Goal: Transaction & Acquisition: Book appointment/travel/reservation

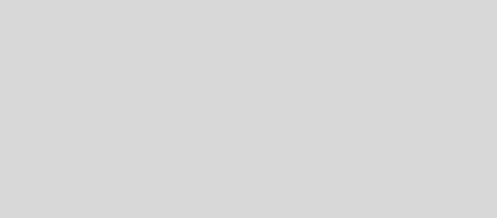
select select "es"
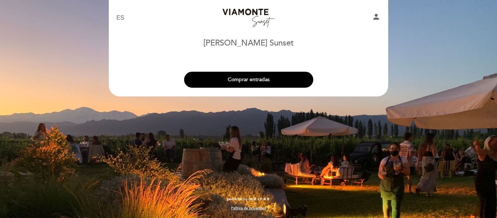
click at [242, 83] on button "Comprar entradas" at bounding box center [248, 80] width 129 height 16
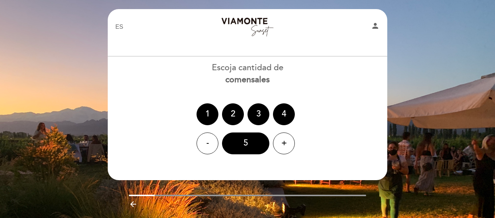
scroll to position [21, 0]
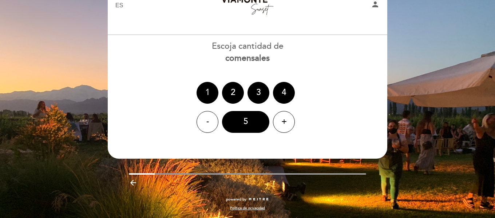
click at [204, 95] on div "1" at bounding box center [208, 93] width 22 height 22
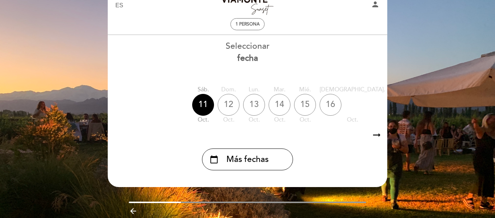
click at [378, 135] on icon "arrow_right_alt" at bounding box center [376, 135] width 11 height 16
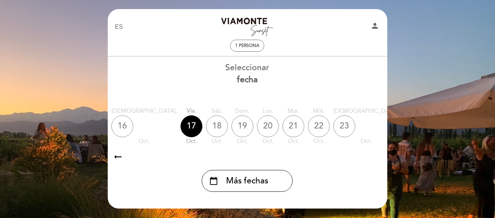
scroll to position [0, 212]
drag, startPoint x: 360, startPoint y: 150, endPoint x: 333, endPoint y: 150, distance: 26.9
click at [333, 150] on div "Seleccionar fecha [DATE] [DATE] [DATE] [DATE] [DATE] [DATE] [DATE] sáb. oct. do…" at bounding box center [247, 127] width 280 height 130
click at [238, 72] on div "Seleccionar fecha" at bounding box center [247, 74] width 280 height 24
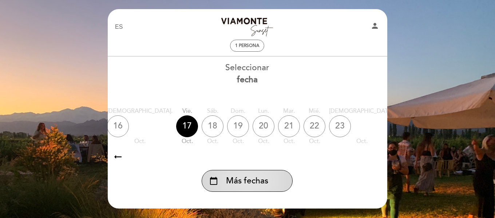
drag, startPoint x: 349, startPoint y: 151, endPoint x: 262, endPoint y: 174, distance: 90.1
click at [277, 152] on div "arrow_right_alt arrow_right_alt" at bounding box center [247, 157] width 280 height 16
click at [261, 178] on span "Más fechas" at bounding box center [247, 181] width 42 height 12
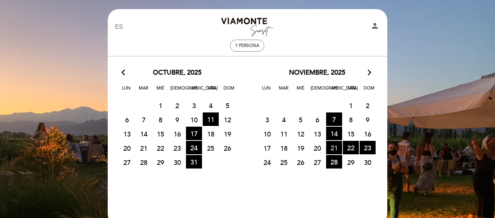
click at [332, 149] on span "21 HORA DE ENTRADAS DISPONIBLES" at bounding box center [334, 147] width 16 height 13
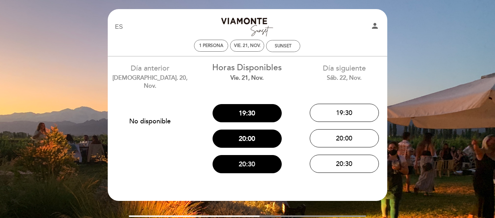
click at [254, 161] on button "20:30" at bounding box center [247, 164] width 69 height 18
